Goal: Book appointment/travel/reservation

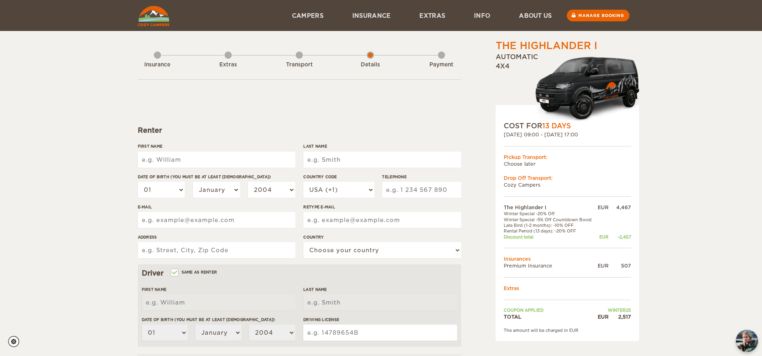
click at [197, 156] on input "First Name" at bounding box center [217, 159] width 158 height 16
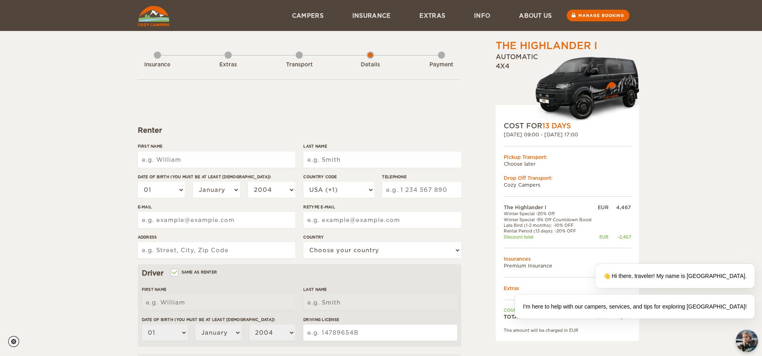
type input "[PERSON_NAME]"
select select "30"
select select "07"
select select "1994"
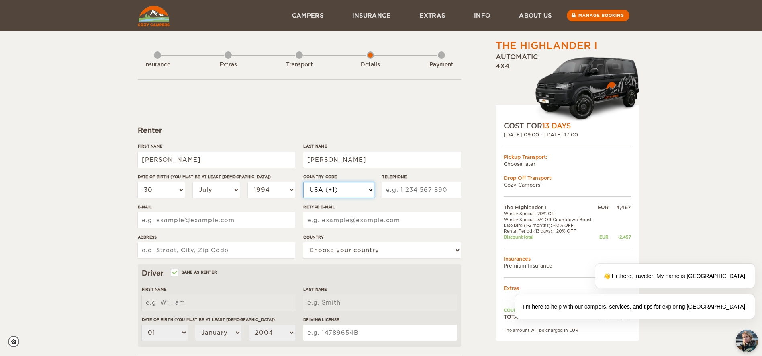
select select "673"
type input "19993370005"
type input "[PERSON_NAME][EMAIL_ADDRESS][DOMAIN_NAME]"
type input "[STREET_ADDRESS][PERSON_NAME]"
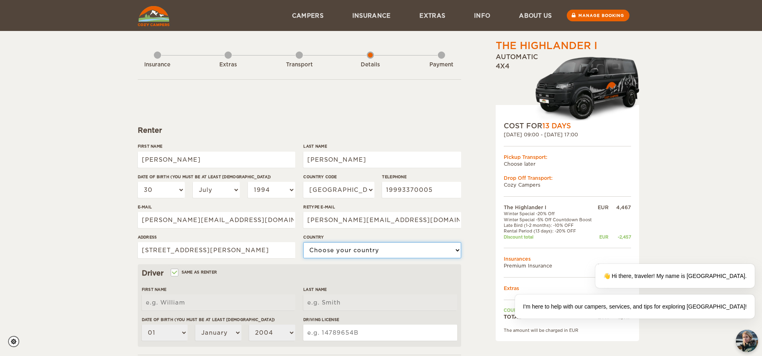
select select "29"
type input "05617350510"
type input "[PERSON_NAME]"
select select "30"
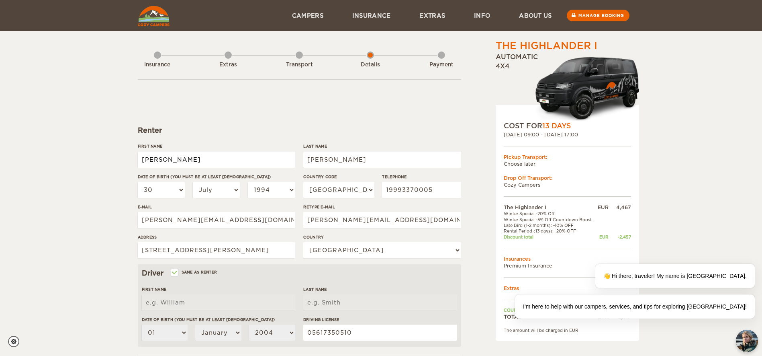
select select "07"
select select "1994"
click at [344, 193] on select "USA (+1) [GEOGRAPHIC_DATA] (+44) [GEOGRAPHIC_DATA] (+49) [GEOGRAPHIC_DATA] (+21…" at bounding box center [338, 190] width 71 height 16
select select "55"
click at [303, 182] on select "USA (+1) [GEOGRAPHIC_DATA] (+44) [GEOGRAPHIC_DATA] (+49) [GEOGRAPHIC_DATA] (+21…" at bounding box center [338, 190] width 71 height 16
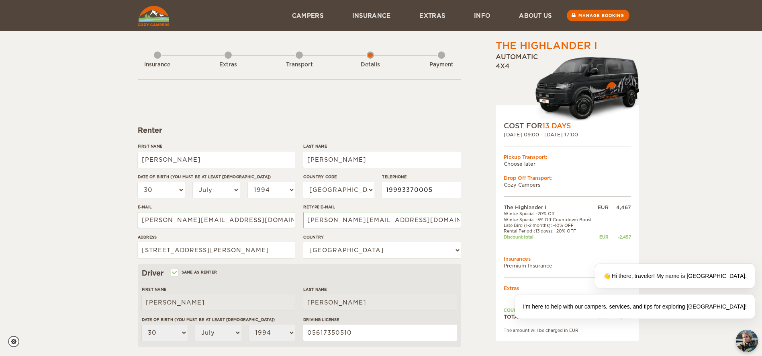
click at [411, 188] on input "19993370005" at bounding box center [421, 190] width 79 height 16
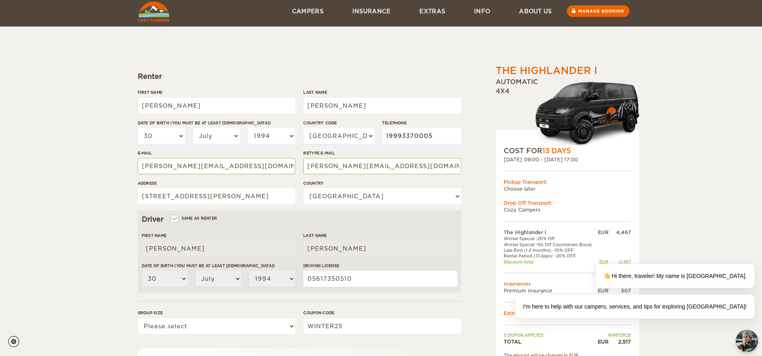
scroll to position [80, 0]
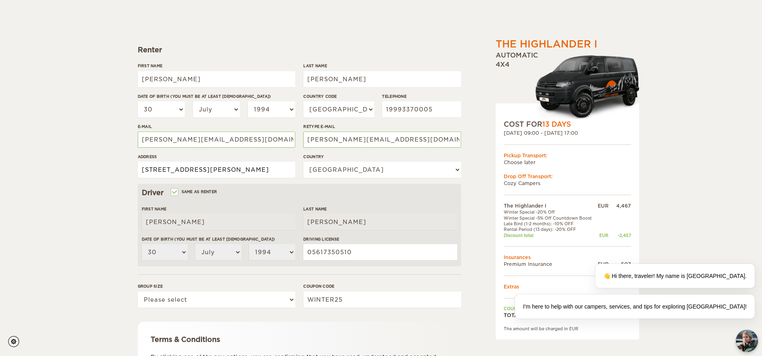
drag, startPoint x: 232, startPoint y: 170, endPoint x: 328, endPoint y: 171, distance: 96.0
click at [233, 170] on input "[STREET_ADDRESS][PERSON_NAME]" at bounding box center [217, 170] width 158 height 16
type input "[STREET_ADDRESS][PERSON_NAME]"
click at [338, 249] on input "05617350510" at bounding box center [380, 252] width 154 height 16
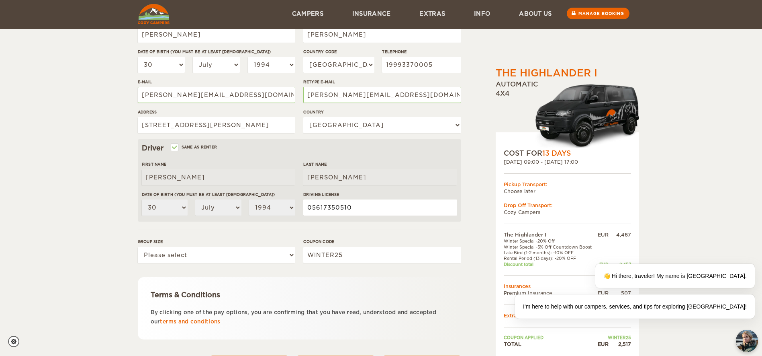
scroll to position [161, 0]
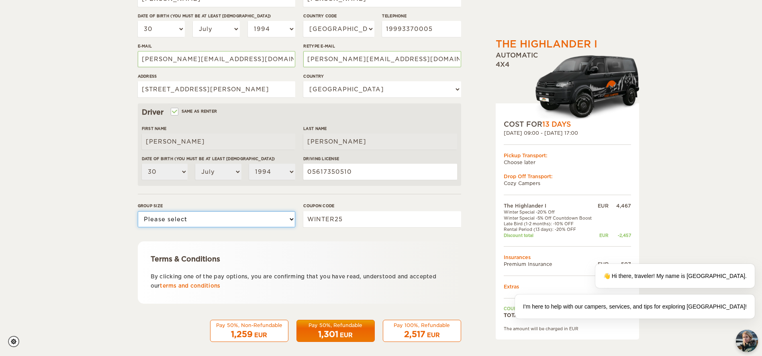
click at [196, 218] on select "Please select 1 2" at bounding box center [217, 219] width 158 height 16
select select "2"
click at [138, 211] on select "Please select 1 2" at bounding box center [217, 219] width 158 height 16
click at [419, 334] on span "2,517" at bounding box center [414, 334] width 21 height 10
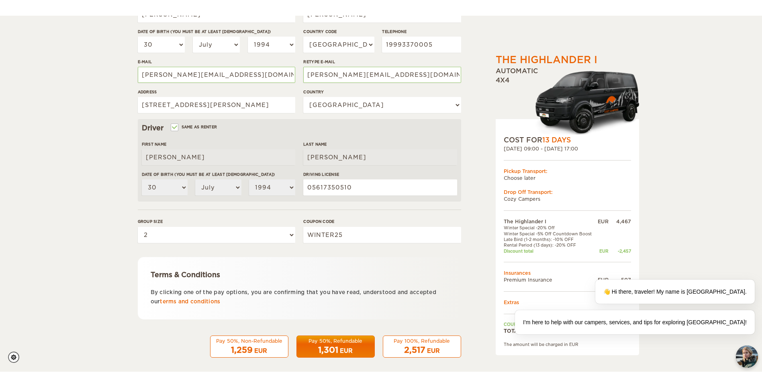
scroll to position [136, 0]
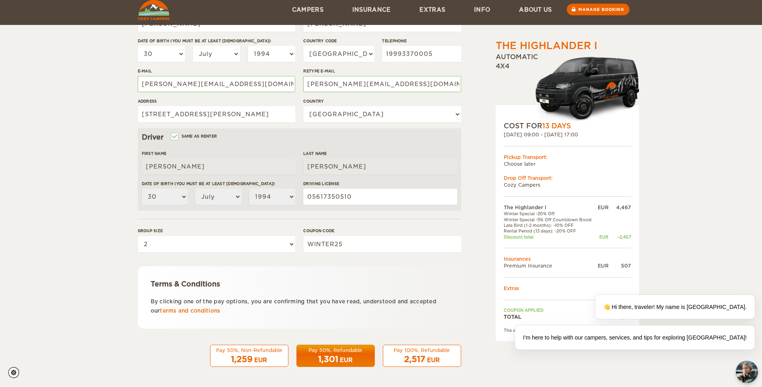
click at [422, 355] on span "2,517" at bounding box center [414, 359] width 21 height 10
click at [423, 355] on span "2,517" at bounding box center [414, 359] width 21 height 10
click at [426, 355] on div "2,517 EUR" at bounding box center [422, 359] width 68 height 12
